Goal: Use online tool/utility: Utilize a website feature to perform a specific function

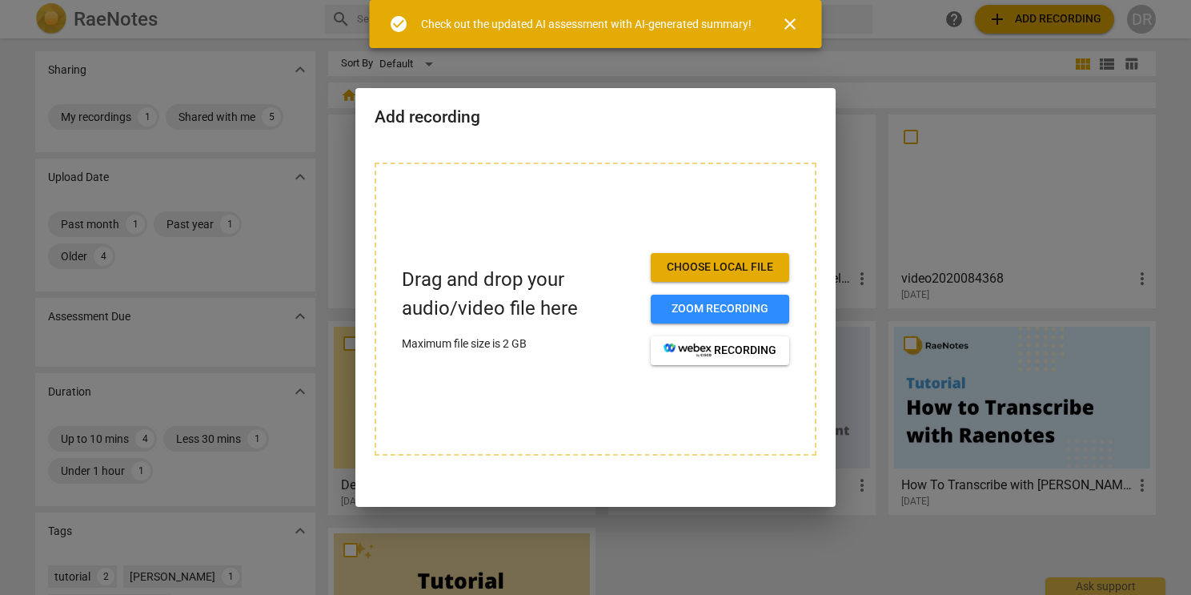
click at [673, 271] on span "Choose local file" at bounding box center [720, 267] width 113 height 16
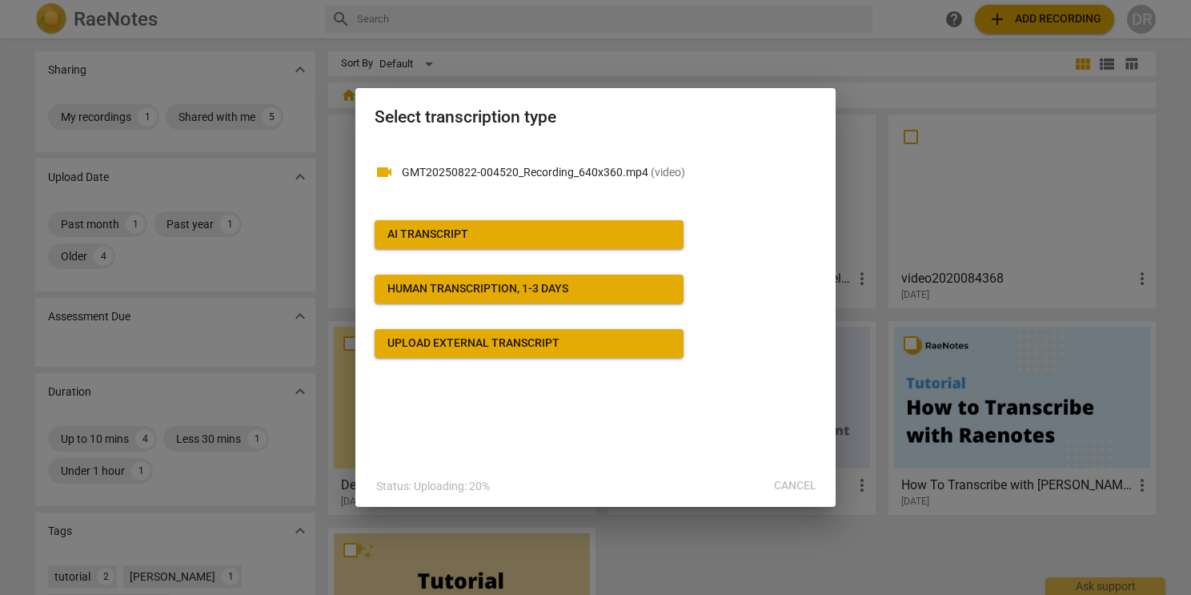
click at [577, 240] on span "AI Transcript" at bounding box center [529, 235] width 283 height 16
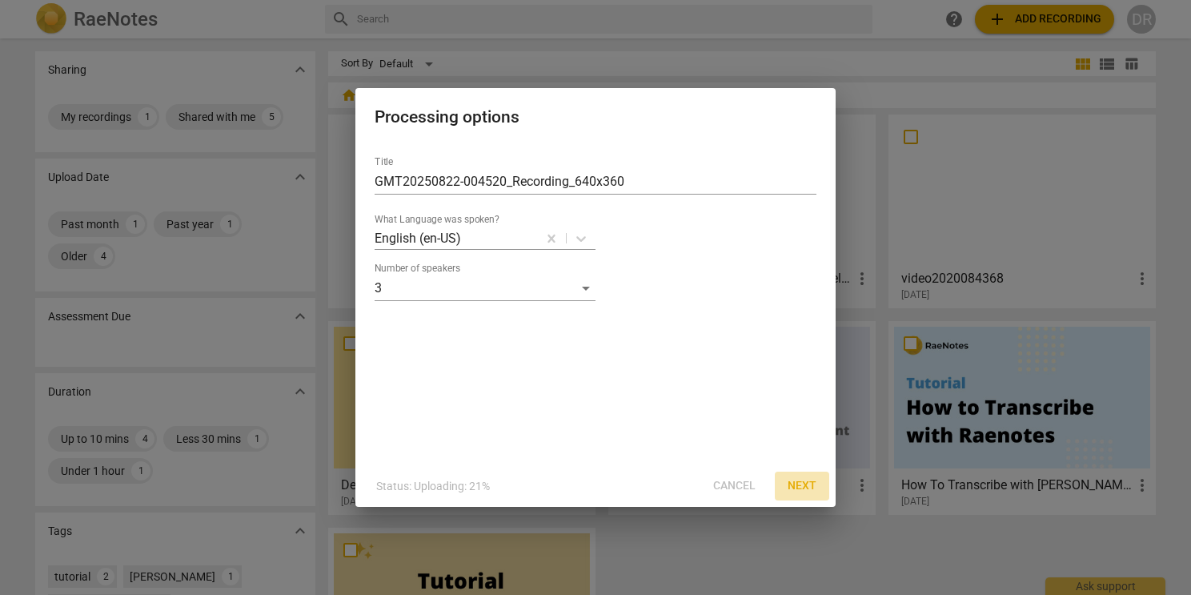
click at [807, 484] on span "Next" at bounding box center [802, 486] width 29 height 16
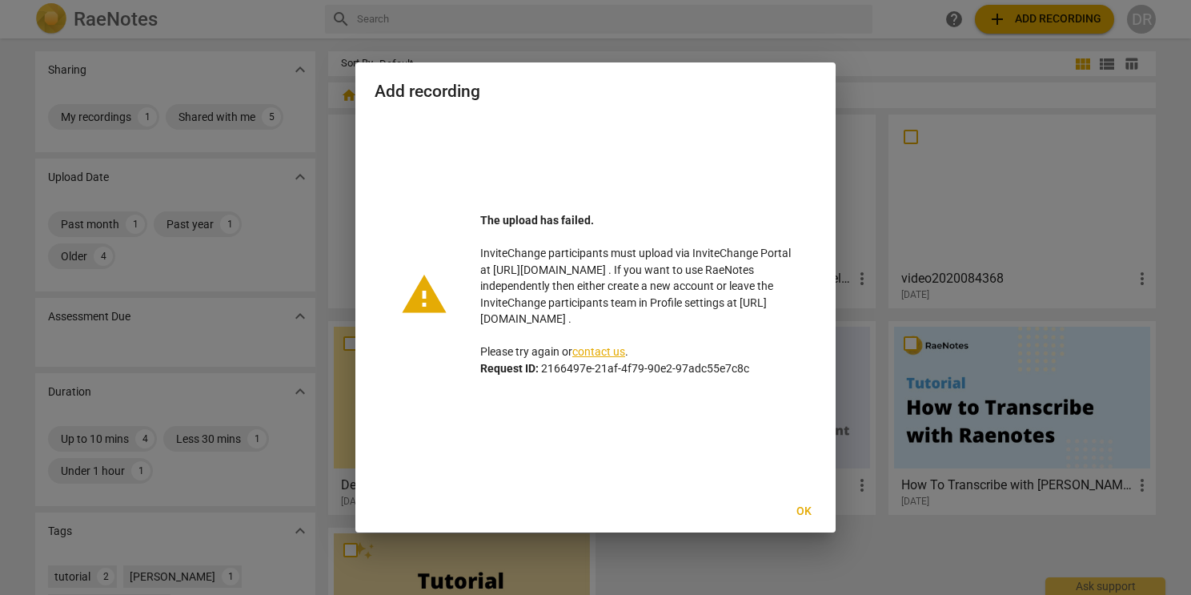
click at [806, 516] on span "Ok" at bounding box center [804, 512] width 26 height 16
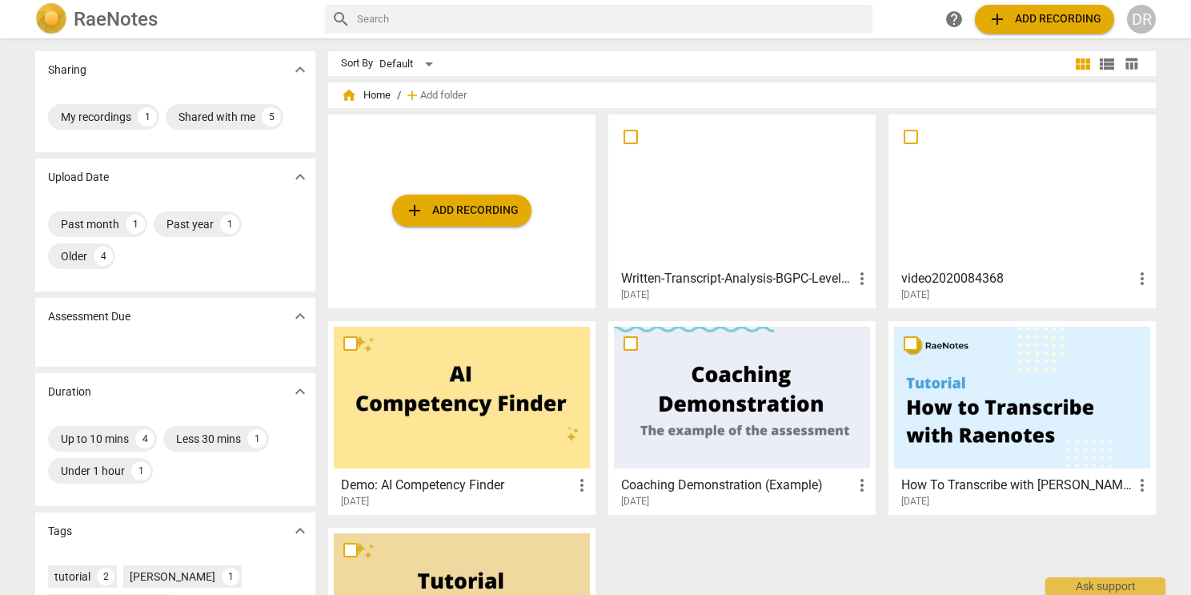
click at [526, 218] on button "add Add recording" at bounding box center [461, 211] width 139 height 32
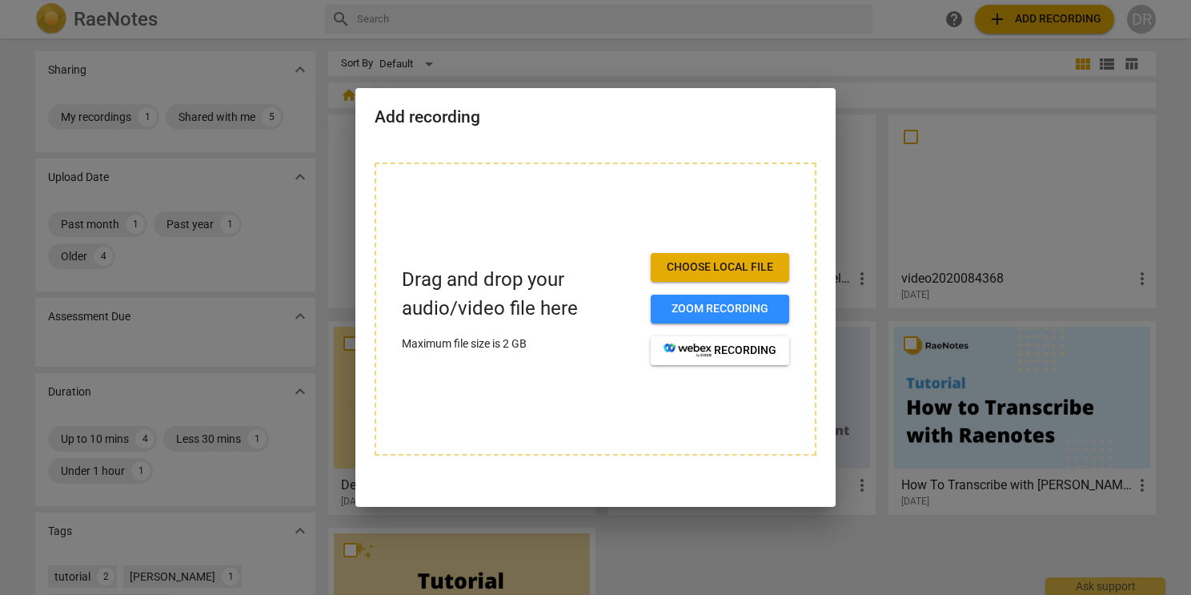
click at [686, 276] on button "Choose local file" at bounding box center [720, 267] width 139 height 29
click at [744, 314] on span "Zoom recording" at bounding box center [720, 309] width 113 height 16
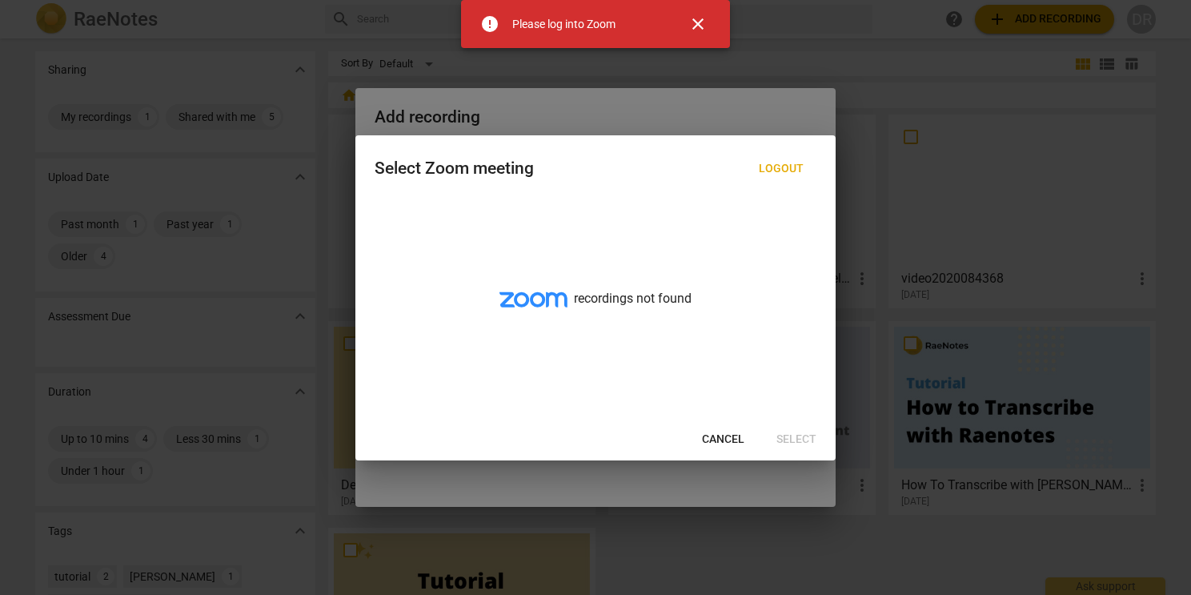
click at [729, 442] on span "Cancel" at bounding box center [723, 440] width 42 height 16
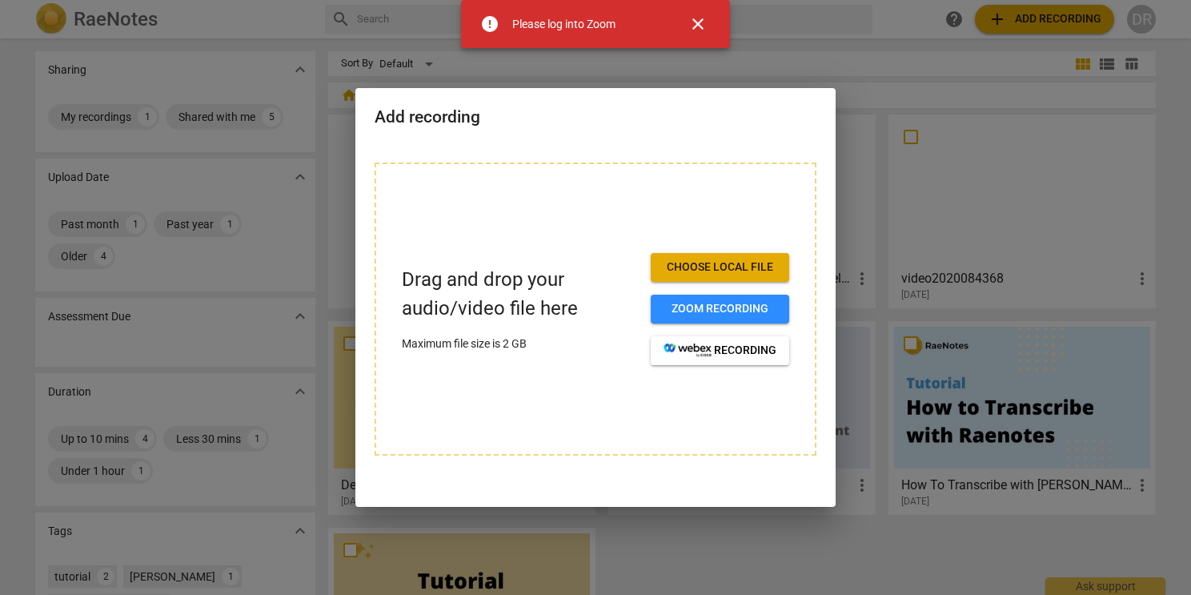
click at [717, 265] on span "Choose local file" at bounding box center [720, 267] width 113 height 16
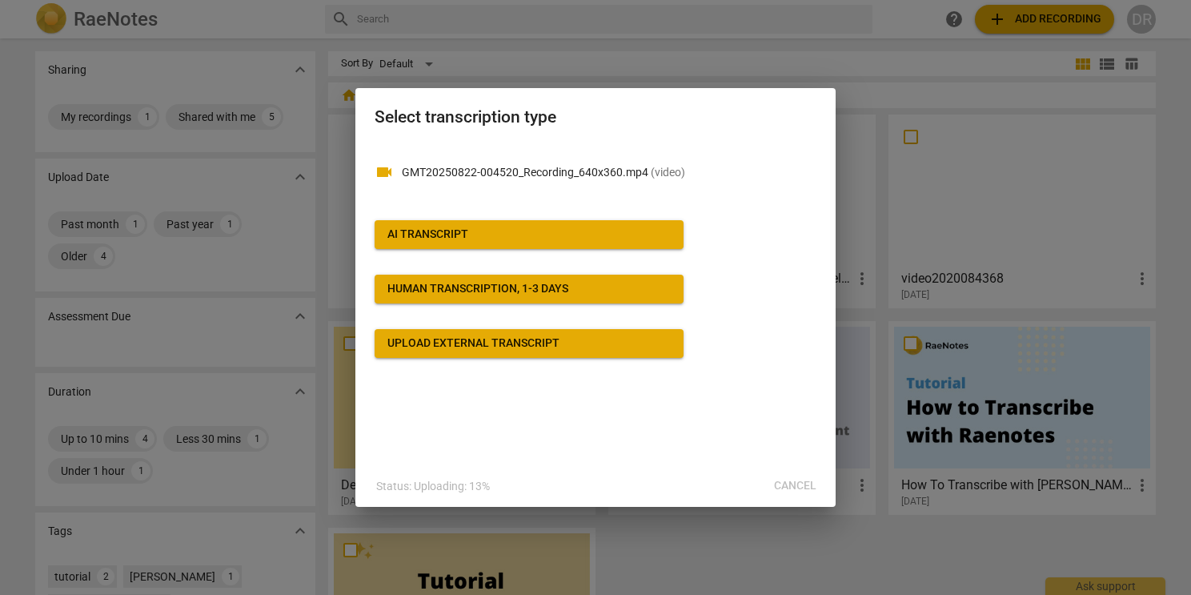
click at [650, 247] on button "AI Transcript" at bounding box center [529, 234] width 309 height 29
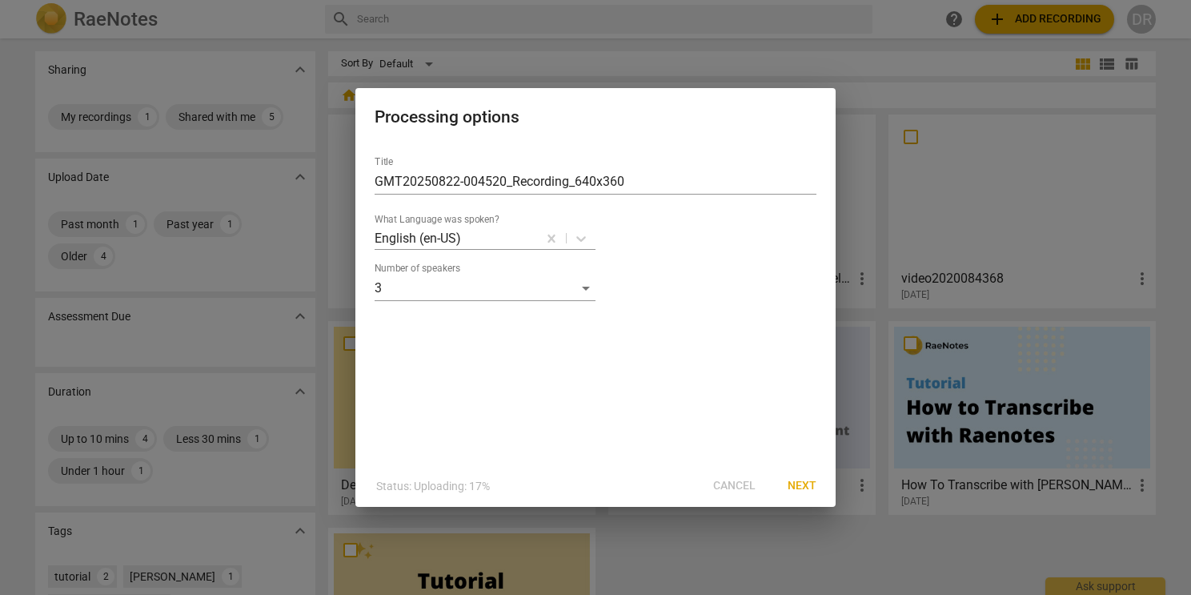
click at [815, 487] on span "Next" at bounding box center [802, 486] width 29 height 16
